Goal: Task Accomplishment & Management: Complete application form

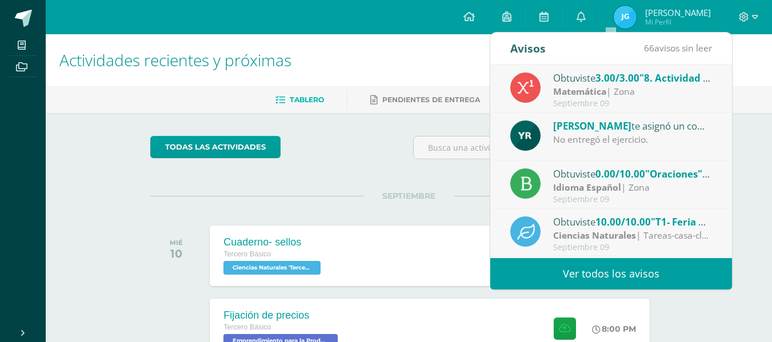
click at [490, 211] on div "Avisos 66 avisos sin leer Avisos Obtuviste 3.00/3.00 "8. Actividad de aprendiza…" at bounding box center [611, 161] width 243 height 258
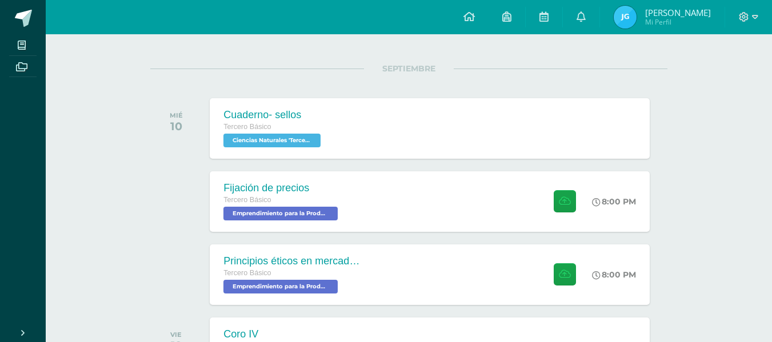
scroll to position [185, 0]
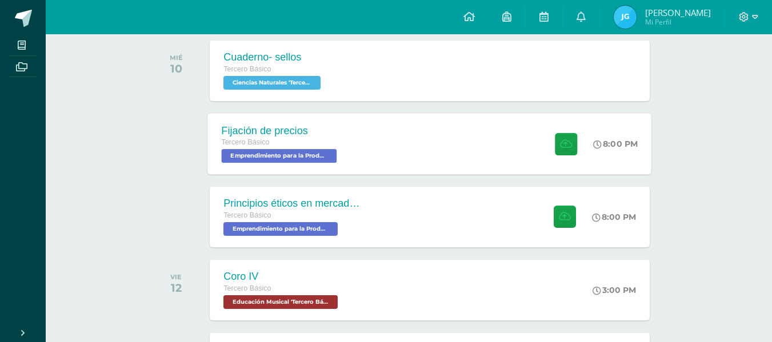
click at [467, 143] on div "Fijación de precios Tercero Básico Emprendimiento para la Productividad 'Tercer…" at bounding box center [430, 143] width 444 height 61
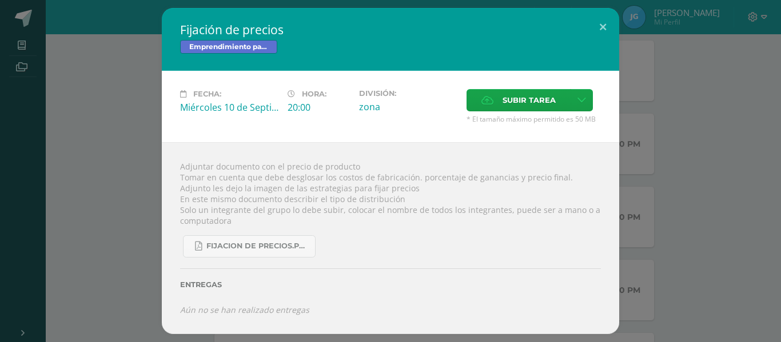
click at [461, 143] on div "Adjuntar documento con el precio de producto Tomar en cuenta que debe desglosar…" at bounding box center [390, 238] width 457 height 192
click at [725, 182] on div "Fijación de precios Emprendimiento para la Productividad Fecha: [DATE] Hora: 20…" at bounding box center [391, 171] width 772 height 326
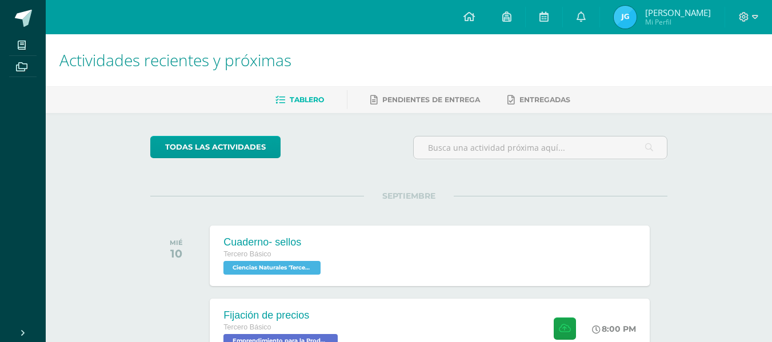
scroll to position [300, 0]
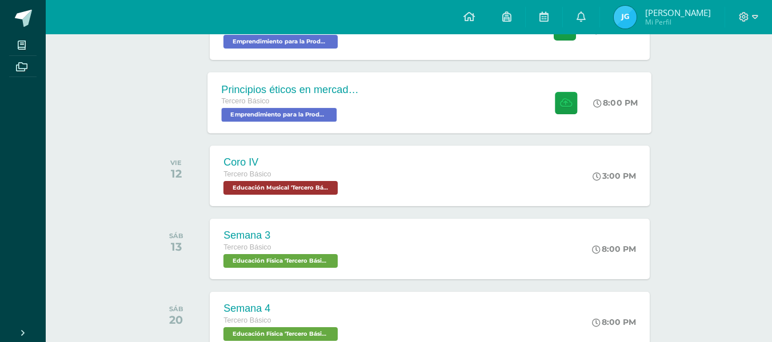
click at [309, 94] on div "Principios éticos en mercadotecnia y publicidad" at bounding box center [291, 89] width 138 height 12
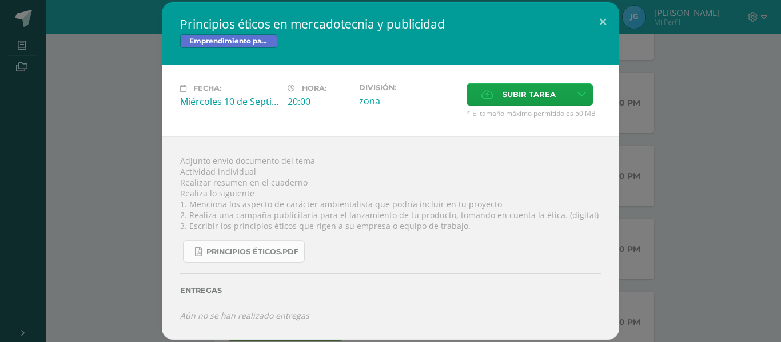
click at [259, 258] on link "Principios éticos.pdf" at bounding box center [244, 252] width 122 height 22
click at [297, 204] on div "Adjunto envío documento del tema Actividad individual Realizar resumen en el cu…" at bounding box center [390, 238] width 457 height 203
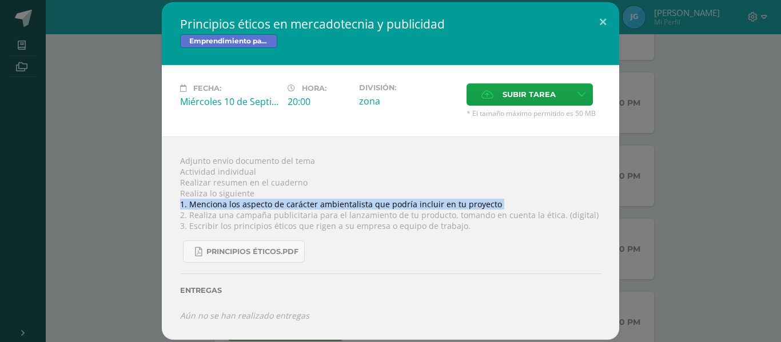
click at [297, 204] on div "Adjunto envío documento del tema Actividad individual Realizar resumen en el cu…" at bounding box center [390, 238] width 457 height 203
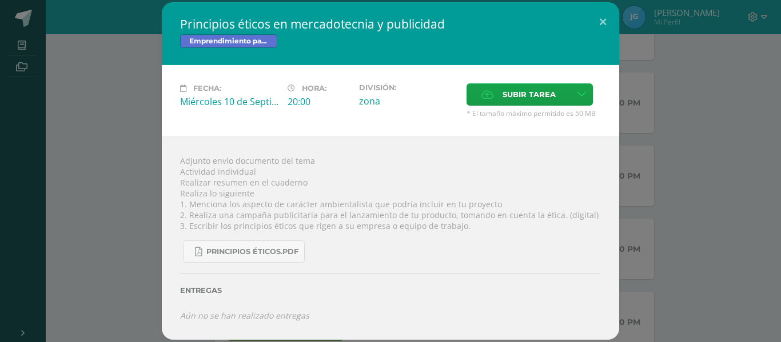
click at [389, 271] on div "Entregas" at bounding box center [390, 286] width 421 height 47
click at [249, 248] on span "Principios éticos.pdf" at bounding box center [252, 251] width 92 height 9
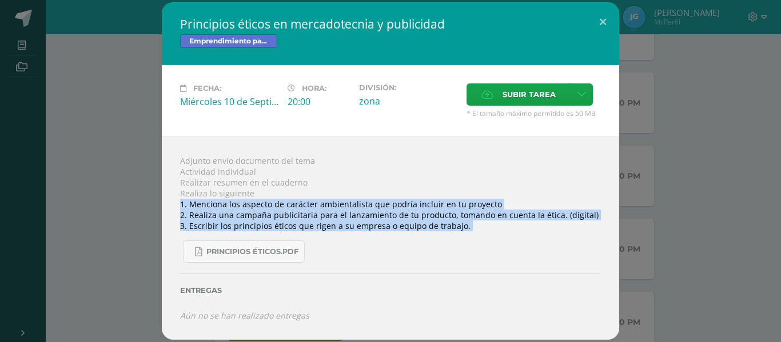
drag, startPoint x: 181, startPoint y: 202, endPoint x: 465, endPoint y: 233, distance: 285.1
click at [465, 233] on div "Adjunto envío documento del tema Actividad individual Realizar resumen en el cu…" at bounding box center [390, 238] width 457 height 203
copy div "1. Menciona los aspecto de carácter ambientalista que podría incluir en tu proy…"
click at [725, 203] on div "Principios éticos en mercadotecnia y publicidad Emprendimiento para la Producti…" at bounding box center [391, 170] width 772 height 337
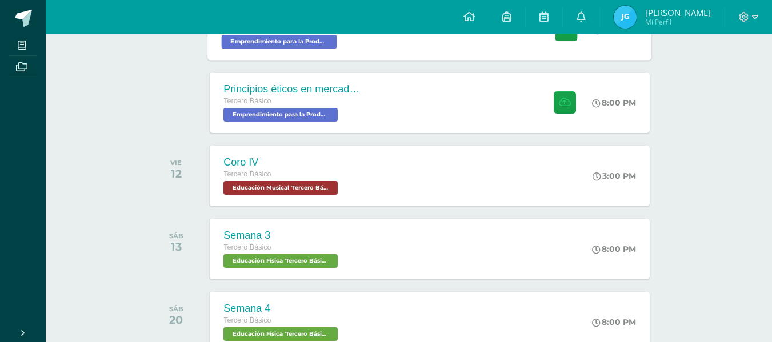
click at [431, 52] on div "Fijación de precios Tercero Básico Emprendimiento para la Productividad 'Tercer…" at bounding box center [430, 29] width 444 height 61
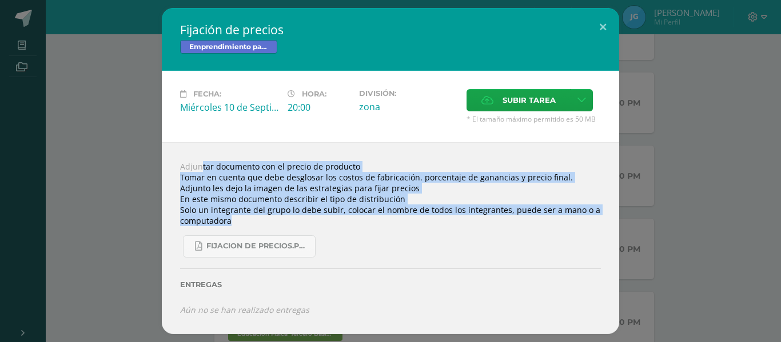
drag, startPoint x: 174, startPoint y: 166, endPoint x: 311, endPoint y: 220, distance: 147.0
click at [311, 220] on div "Adjuntar documento con el precio de producto Tomar en cuenta que debe desglosar…" at bounding box center [390, 238] width 457 height 192
copy div "Adjuntar documento con el precio de producto Tomar en cuenta que debe desglosar…"
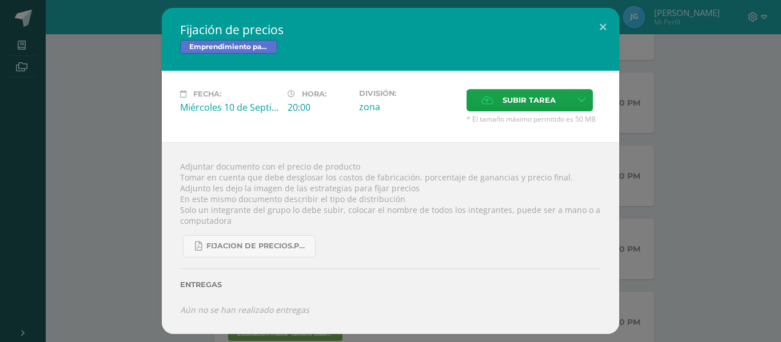
click at [731, 128] on div "Fijación de precios Emprendimiento para la Productividad Fecha: [DATE] Hora: 20…" at bounding box center [391, 171] width 772 height 326
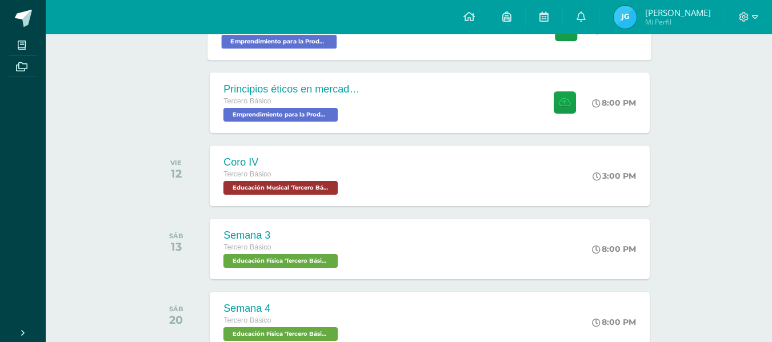
click at [467, 49] on div "Fijación de precios Tercero Básico Emprendimiento para la Productividad 'Tercer…" at bounding box center [430, 29] width 444 height 61
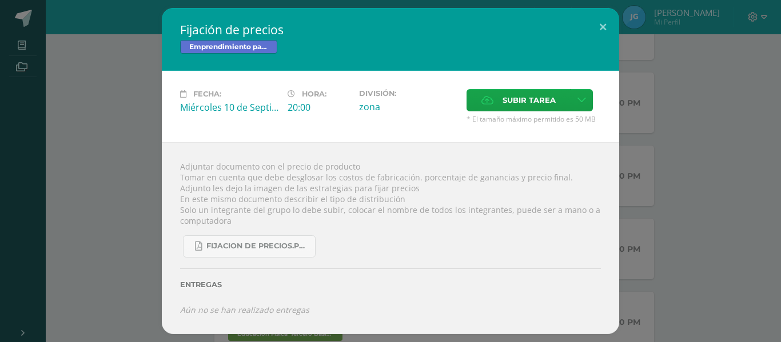
drag, startPoint x: 674, startPoint y: 132, endPoint x: 734, endPoint y: 143, distance: 60.5
click at [734, 143] on div "Fijación de precios Emprendimiento para la Productividad Fecha: [DATE] Hora: 20…" at bounding box center [391, 171] width 772 height 326
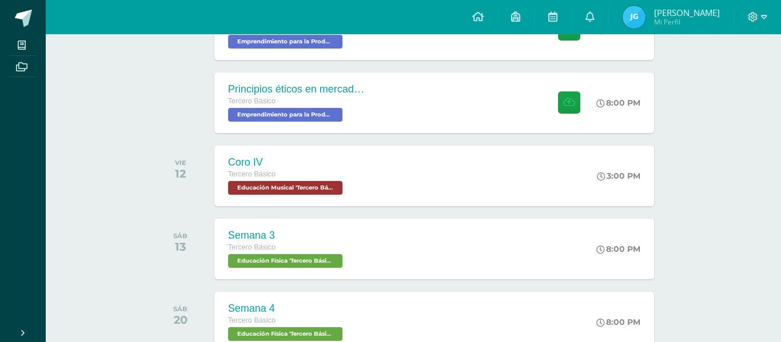
click at [734, 143] on div "Fijación de precios Emprendimiento para la Productividad Fecha: [DATE] Hora: 20…" at bounding box center [391, 171] width 772 height 326
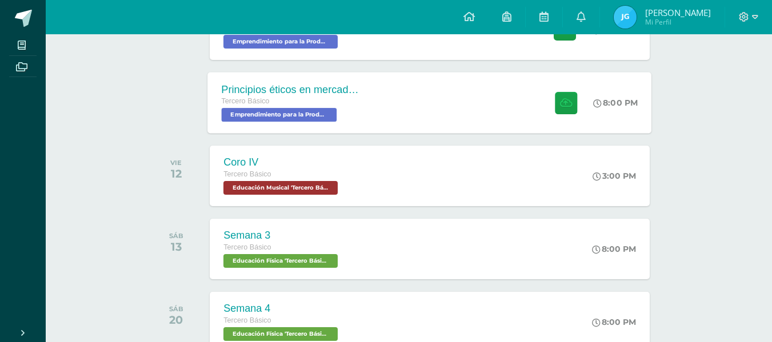
click at [516, 96] on div "Principios éticos en mercadotecnia y publicidad Tercero Básico Emprendimiento p…" at bounding box center [430, 102] width 444 height 61
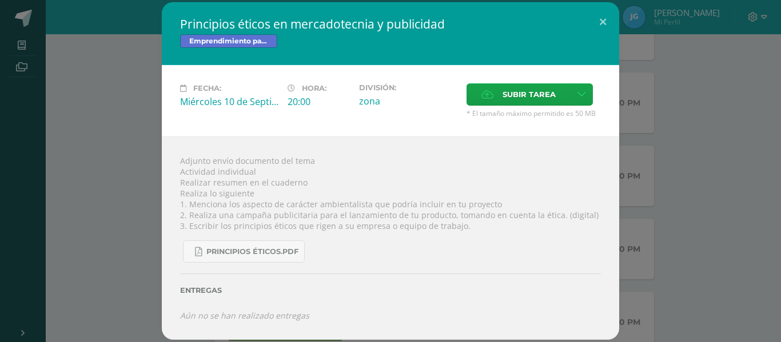
click at [650, 136] on div "Principios éticos en mercadotecnia y publicidad Emprendimiento para la Producti…" at bounding box center [391, 170] width 772 height 337
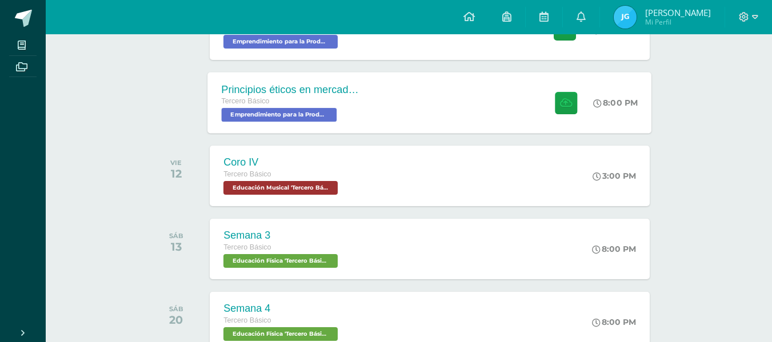
click at [458, 122] on div "Principios éticos en mercadotecnia y publicidad Tercero Básico Emprendimiento p…" at bounding box center [430, 102] width 444 height 61
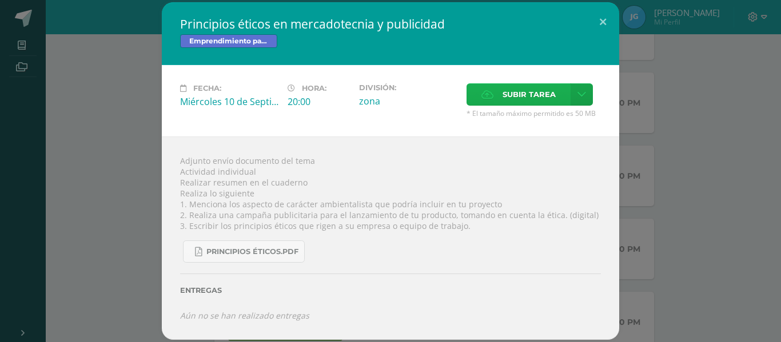
click at [501, 91] on label "Subir tarea" at bounding box center [518, 94] width 104 height 22
click at [0, 0] on input "Subir tarea" at bounding box center [0, 0] width 0 height 0
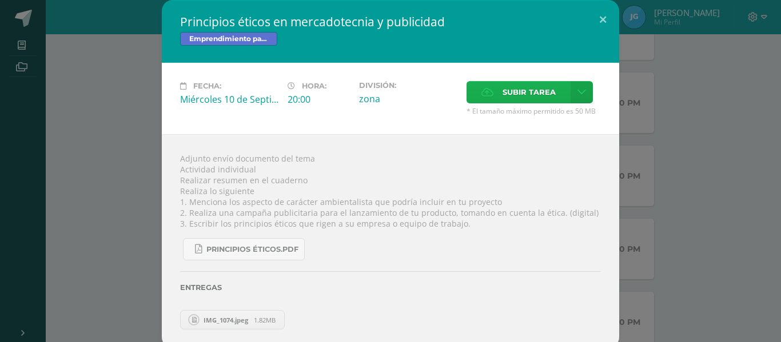
click at [484, 100] on label "Subir tarea" at bounding box center [518, 92] width 104 height 22
click at [0, 0] on input "Subir tarea" at bounding box center [0, 0] width 0 height 0
click at [494, 98] on label "Subir tarea" at bounding box center [518, 92] width 104 height 22
click at [0, 0] on input "Subir tarea" at bounding box center [0, 0] width 0 height 0
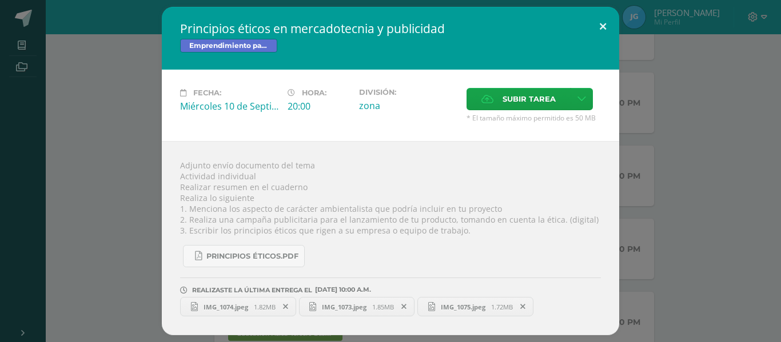
click at [601, 23] on button at bounding box center [602, 26] width 33 height 39
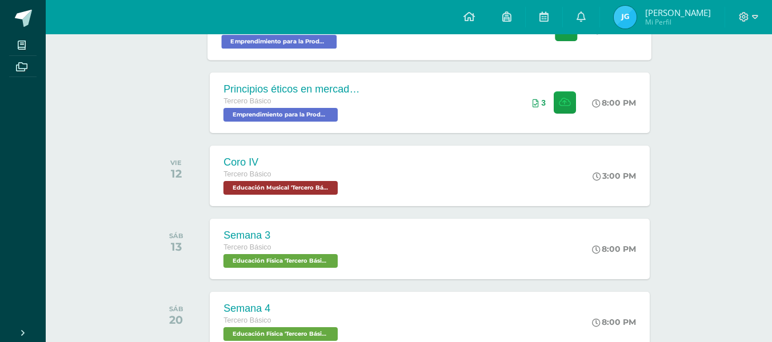
click at [426, 57] on div "Fijación de precios Tercero Básico Emprendimiento para la Productividad 'Tercer…" at bounding box center [430, 29] width 444 height 61
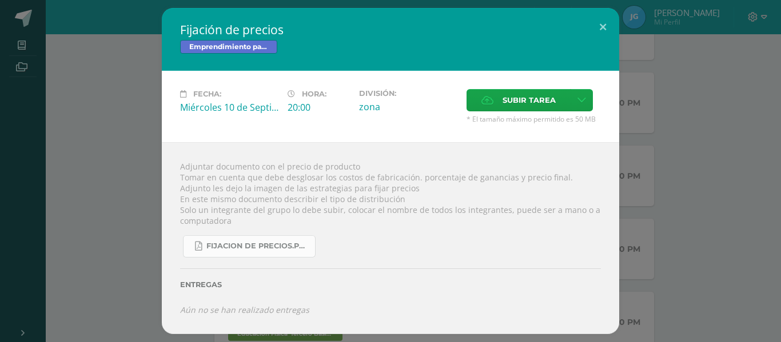
click at [267, 254] on link "fijacion de precios.pdf" at bounding box center [249, 246] width 133 height 22
click at [632, 201] on div "Fijación de precios Emprendimiento para la Productividad Fecha: [DATE] Hora: 20…" at bounding box center [391, 171] width 772 height 326
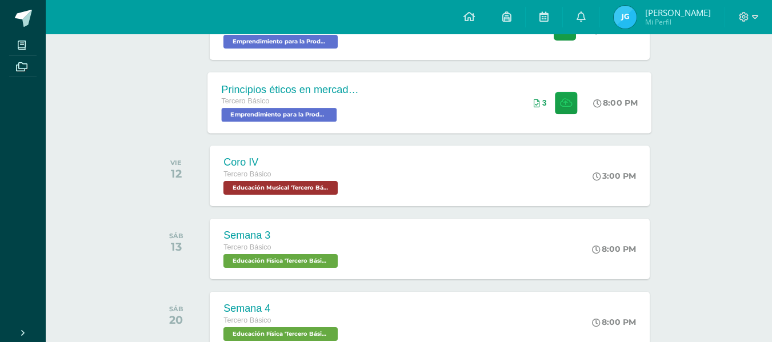
click at [442, 120] on div "Principios éticos en mercadotecnia y publicidad Tercero Básico Emprendimiento p…" at bounding box center [430, 102] width 444 height 61
